Goal: Task Accomplishment & Management: Complete application form

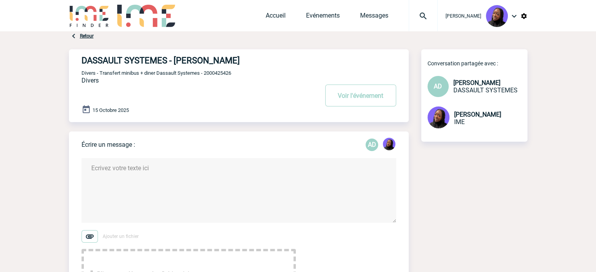
click at [282, 11] on div "Accueil Evénements Messages Projet, client Projet, client" at bounding box center [352, 15] width 172 height 31
click at [318, 21] on link "Evénements" at bounding box center [323, 17] width 34 height 11
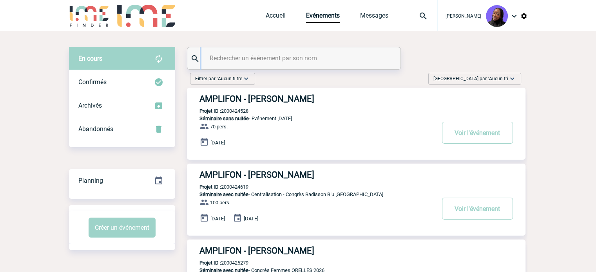
drag, startPoint x: 286, startPoint y: 65, endPoint x: 289, endPoint y: 58, distance: 7.4
click at [287, 63] on div at bounding box center [293, 58] width 213 height 22
click at [290, 57] on input "text" at bounding box center [295, 58] width 174 height 11
paste input "2000425286"
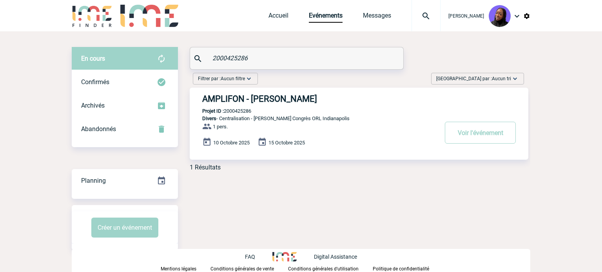
type input "2000425286"
click at [280, 103] on h3 "AMPLIFON - Pauline VALET" at bounding box center [319, 99] width 235 height 10
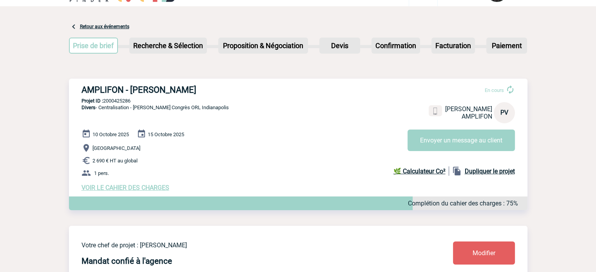
scroll to position [39, 0]
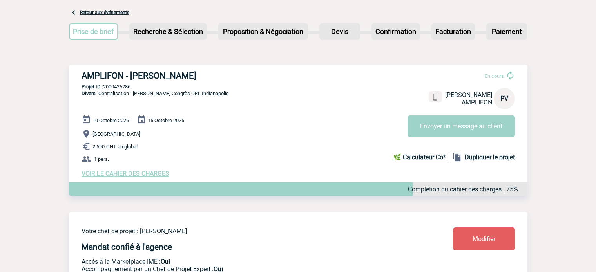
click at [105, 177] on span "VOIR LE CAHIER DES CHARGES" at bounding box center [125, 173] width 88 height 7
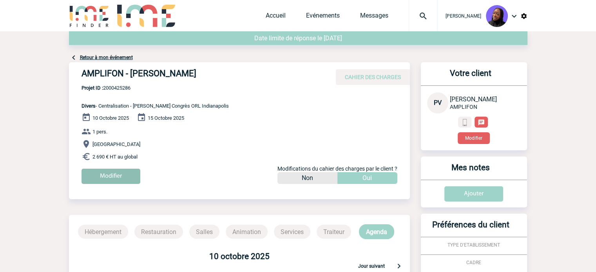
click at [113, 174] on input "Modifier" at bounding box center [110, 176] width 59 height 15
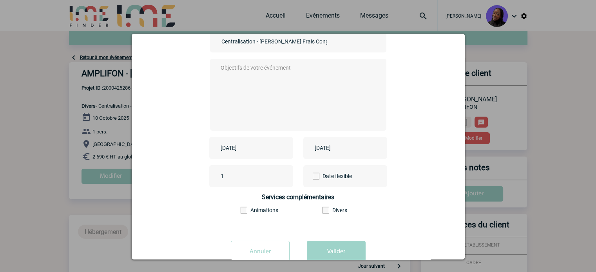
scroll to position [78, 0]
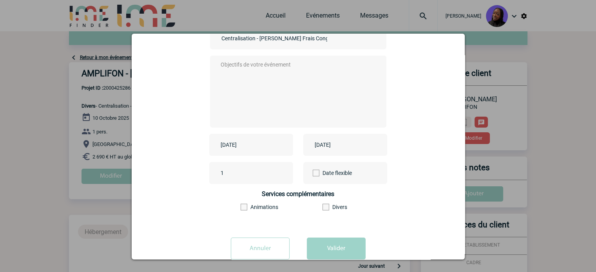
drag, startPoint x: 234, startPoint y: 175, endPoint x: 185, endPoint y: 168, distance: 49.5
click at [185, 168] on div "1 Date flexible" at bounding box center [297, 173] width 313 height 22
type input "3"
click at [244, 74] on textarea at bounding box center [296, 91] width 155 height 63
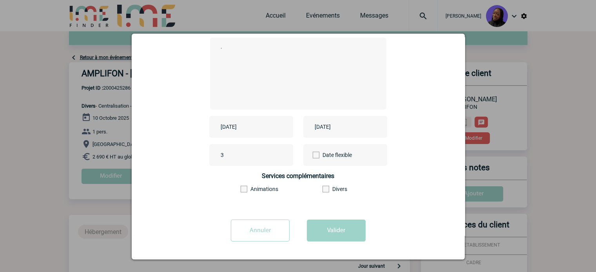
scroll to position [97, 0]
type textarea "."
click at [320, 226] on button "Valider" at bounding box center [336, 231] width 59 height 22
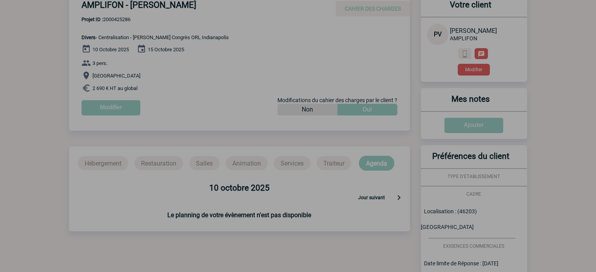
scroll to position [178, 0]
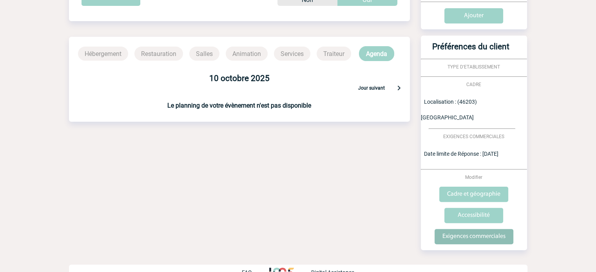
click at [467, 229] on input "Exigences commerciales" at bounding box center [474, 236] width 79 height 15
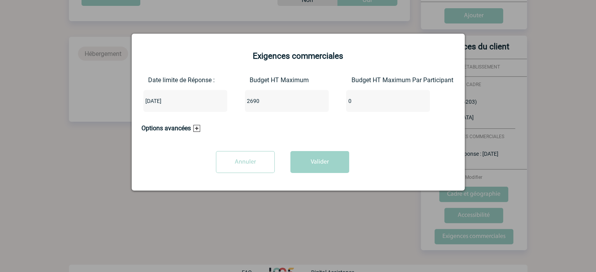
drag, startPoint x: 265, startPoint y: 101, endPoint x: 194, endPoint y: 96, distance: 71.1
click at [195, 96] on div "Date limite de Réponse : 2025-09-03 Budget HT Maximum 2690 Budget HT Maximum Pa…" at bounding box center [297, 97] width 313 height 42
type input "8124"
click at [307, 167] on button "Valider" at bounding box center [319, 162] width 59 height 22
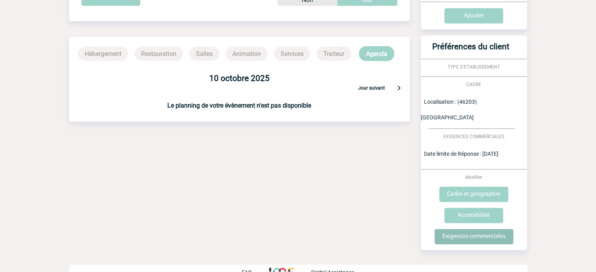
click at [458, 229] on input "Exigences commerciales" at bounding box center [474, 236] width 79 height 15
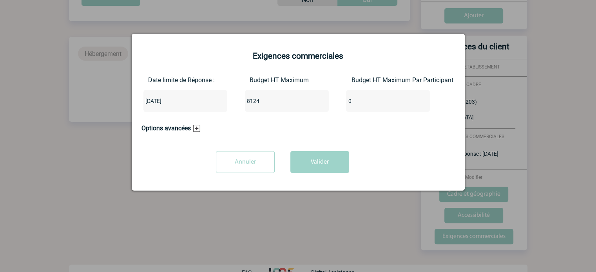
drag, startPoint x: 289, startPoint y: 97, endPoint x: 170, endPoint y: 89, distance: 118.6
click at [171, 89] on div "Date limite de Réponse : 2025-09-03 Budget HT Maximum 8124 Budget HT Maximum Pa…" at bounding box center [297, 97] width 313 height 42
type input "7827"
click at [304, 158] on button "Valider" at bounding box center [319, 162] width 59 height 22
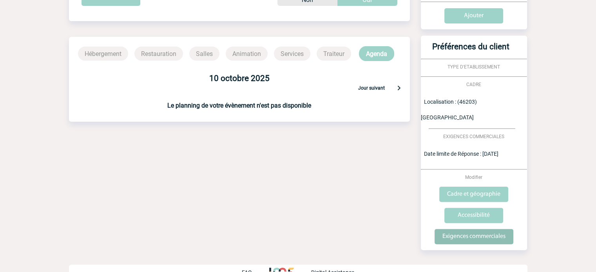
click at [463, 229] on input "Exigences commerciales" at bounding box center [474, 236] width 79 height 15
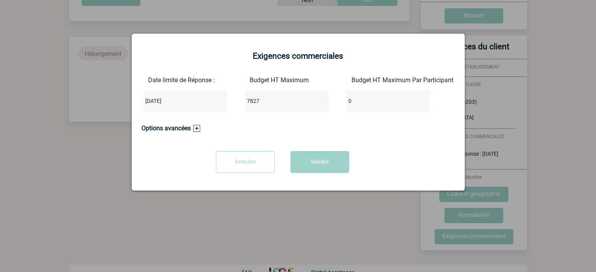
drag, startPoint x: 281, startPoint y: 100, endPoint x: 100, endPoint y: 94, distance: 181.5
click at [100, 94] on body "Tabaski THIAM Accueil Evénements 0" at bounding box center [298, 55] width 596 height 466
type input "9877"
click at [322, 166] on button "Valider" at bounding box center [319, 162] width 59 height 22
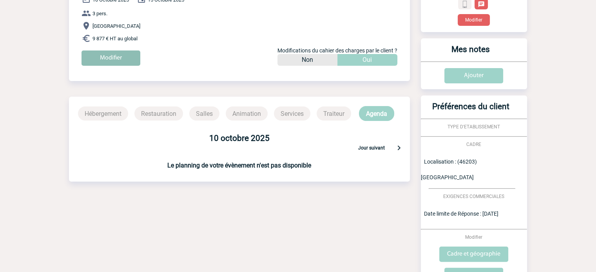
scroll to position [61, 0]
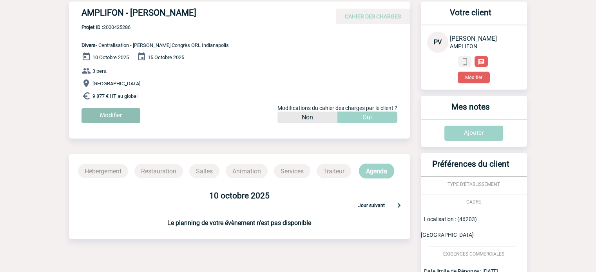
click at [97, 116] on input "Modifier" at bounding box center [110, 115] width 59 height 15
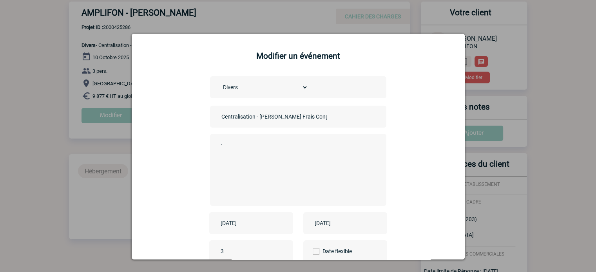
drag, startPoint x: 224, startPoint y: 249, endPoint x: 174, endPoint y: 241, distance: 50.8
click at [176, 241] on div "3 Date flexible" at bounding box center [297, 252] width 313 height 22
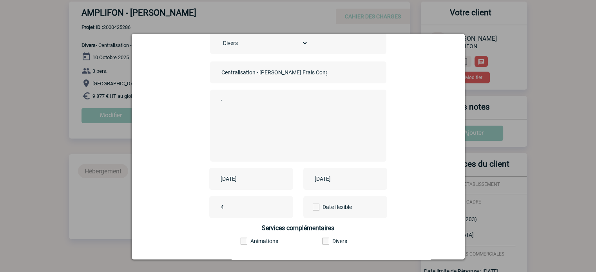
scroll to position [97, 0]
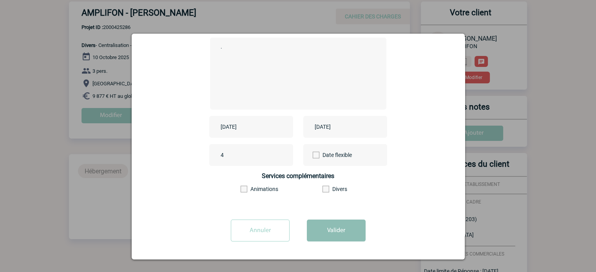
type input "4"
click at [343, 235] on button "Valider" at bounding box center [336, 231] width 59 height 22
